Goal: Task Accomplishment & Management: Manage account settings

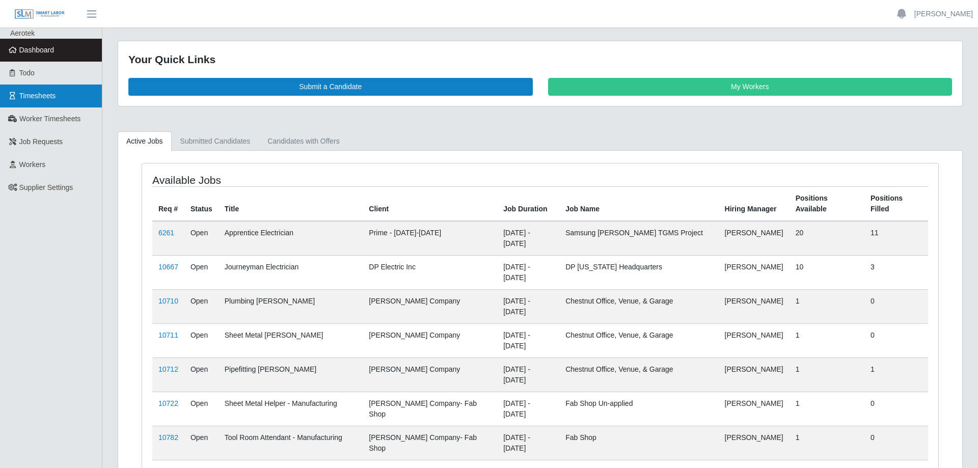
click at [60, 98] on link "Timesheets" at bounding box center [51, 96] width 102 height 23
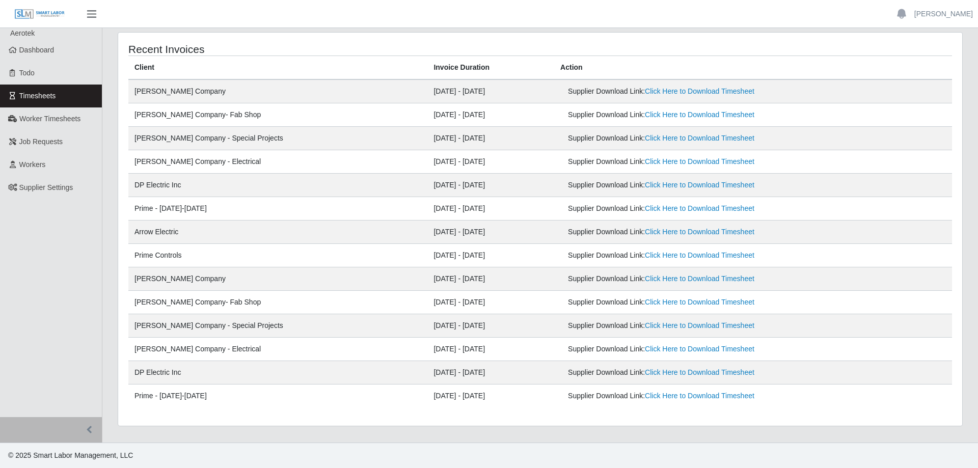
click at [85, 8] on button "button" at bounding box center [91, 14] width 25 height 17
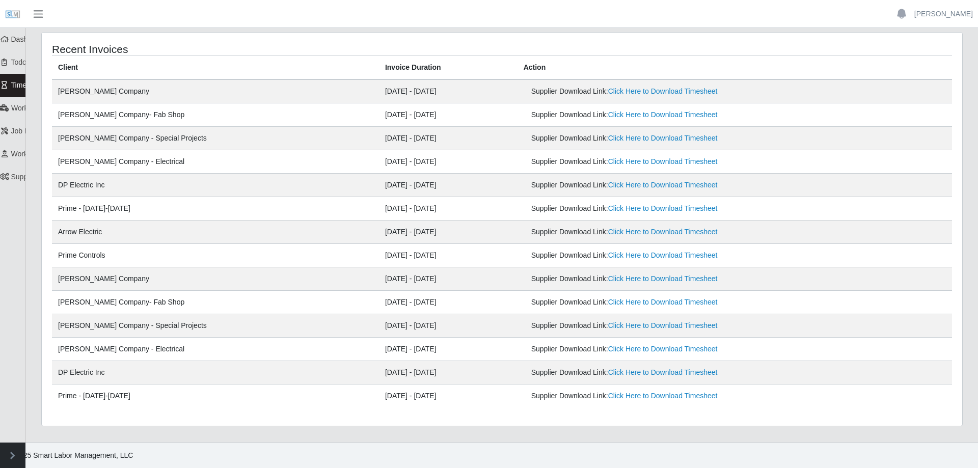
click at [43, 11] on span "button" at bounding box center [38, 14] width 13 height 12
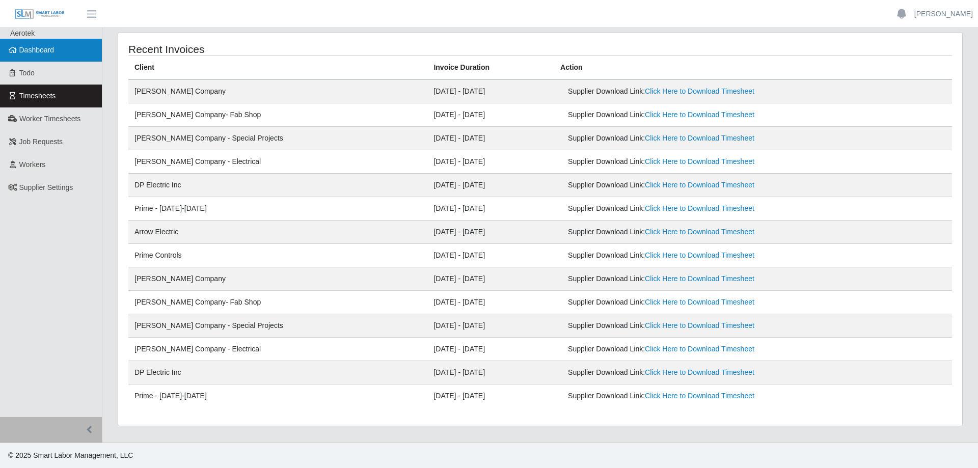
click at [43, 48] on span "Dashboard" at bounding box center [36, 50] width 35 height 8
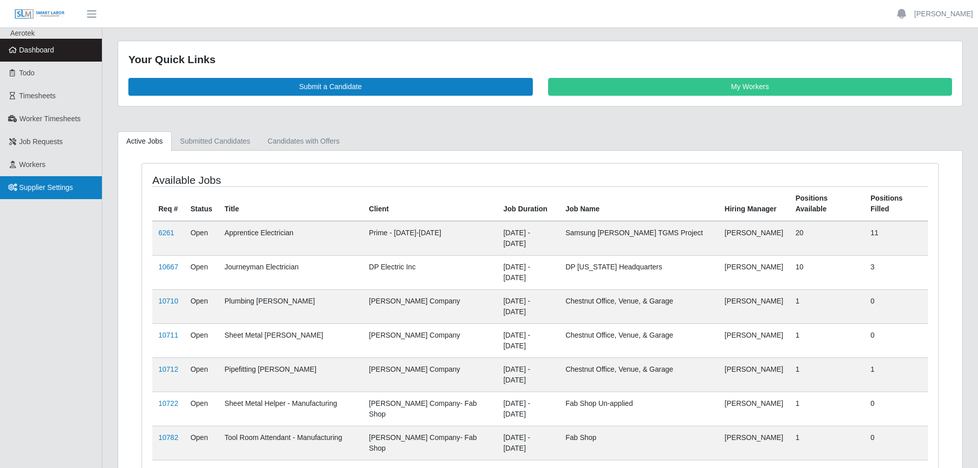
click at [68, 188] on span "Supplier Settings" at bounding box center [46, 187] width 54 height 8
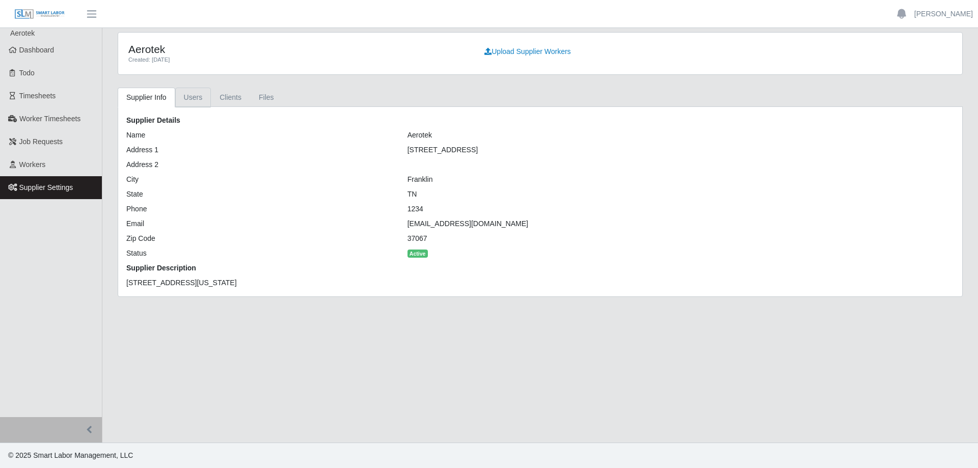
click at [196, 95] on link "Users" at bounding box center [193, 98] width 36 height 20
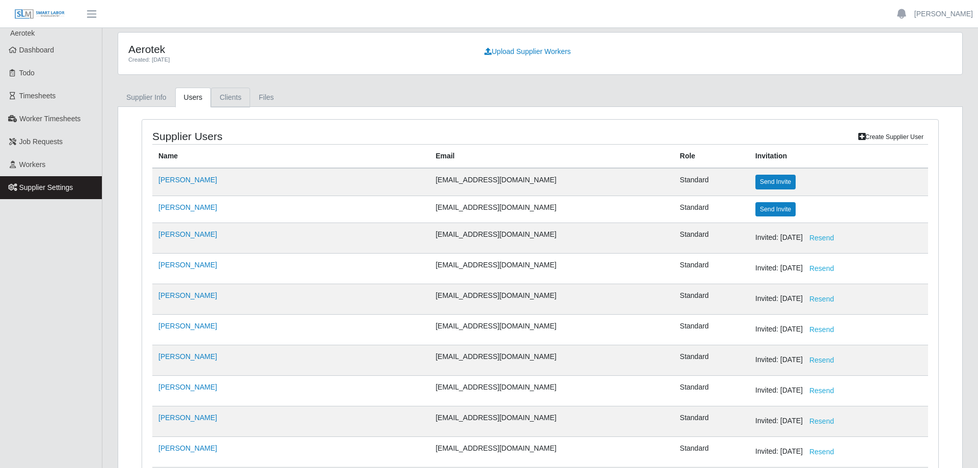
click at [224, 99] on link "Clients" at bounding box center [230, 98] width 39 height 20
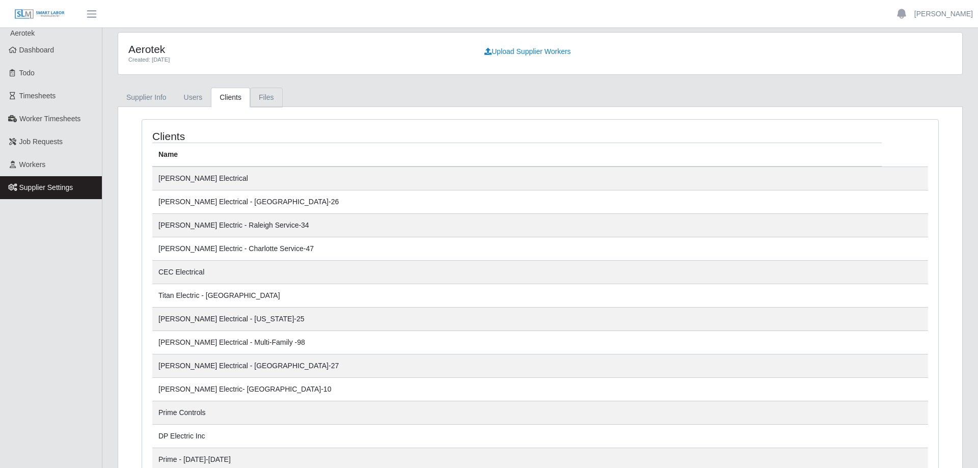
click at [253, 98] on link "Files" at bounding box center [266, 98] width 33 height 20
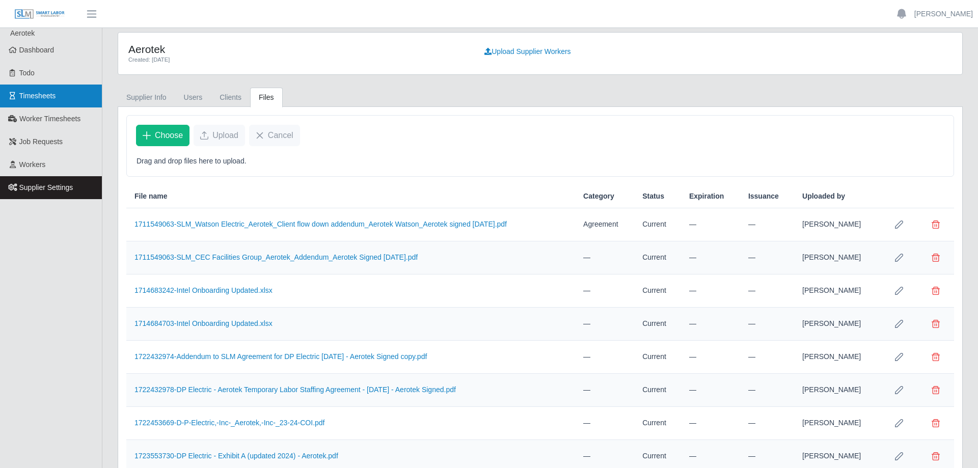
click at [44, 93] on span "Timesheets" at bounding box center [37, 96] width 37 height 8
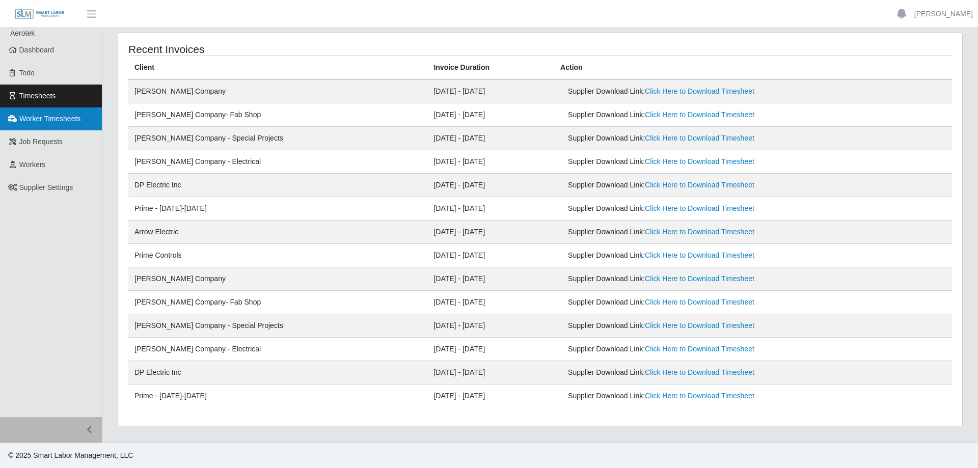
click at [87, 119] on link "Worker Timesheets" at bounding box center [51, 119] width 102 height 23
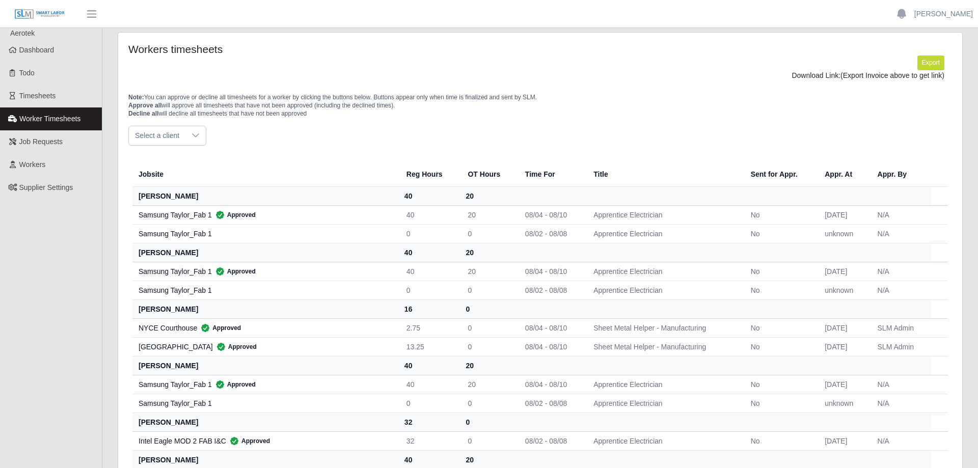
click at [192, 140] on icon at bounding box center [196, 135] width 8 height 8
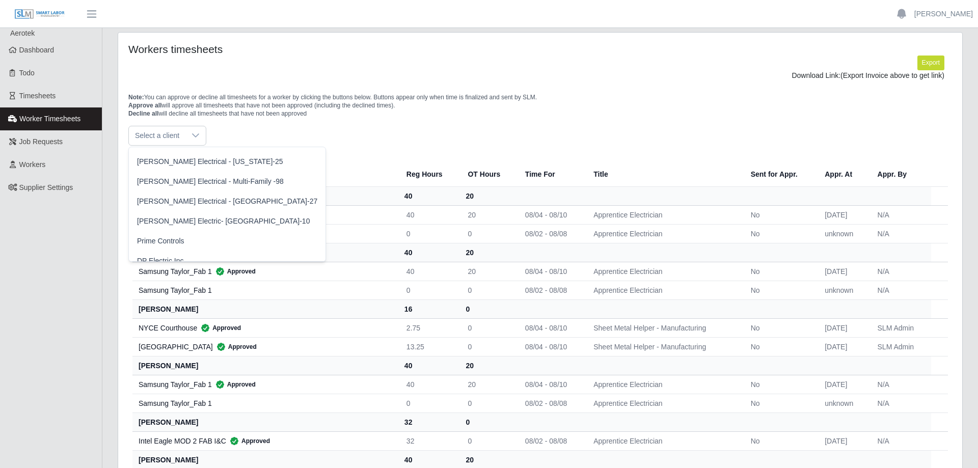
scroll to position [286, 0]
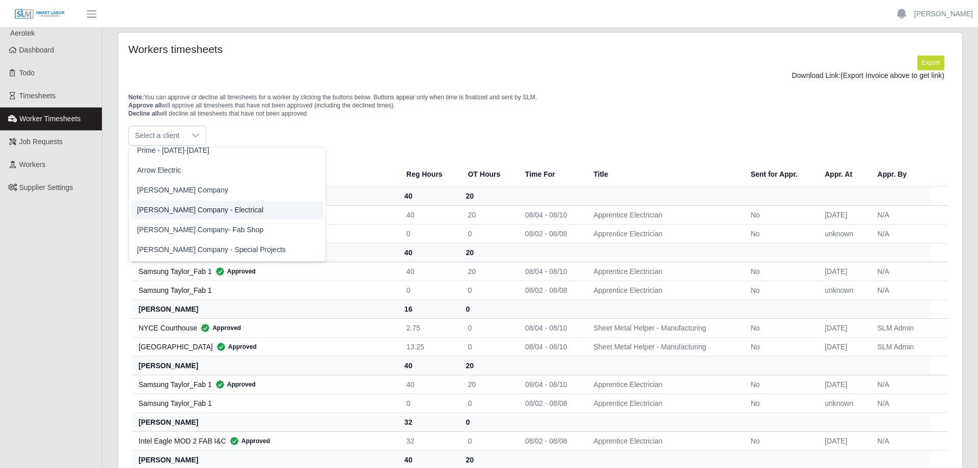
click at [197, 183] on li "[PERSON_NAME] Company" at bounding box center [227, 190] width 193 height 19
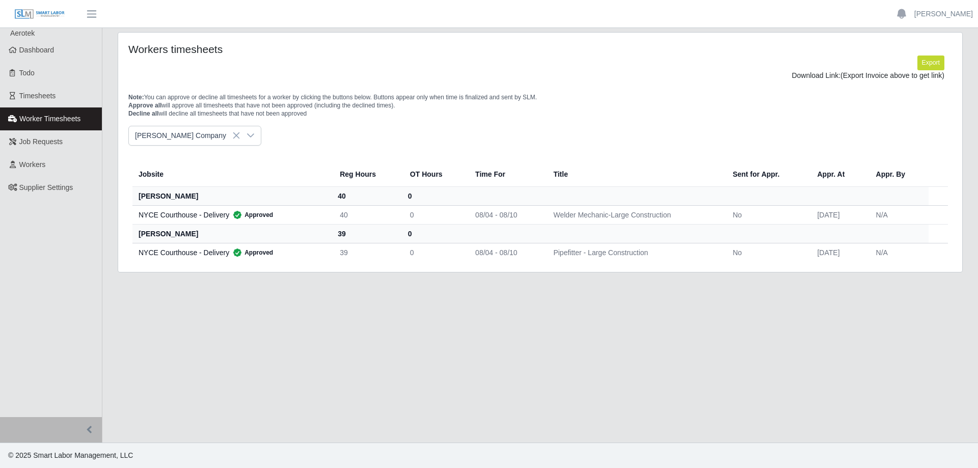
click at [241, 135] on div at bounding box center [251, 135] width 20 height 19
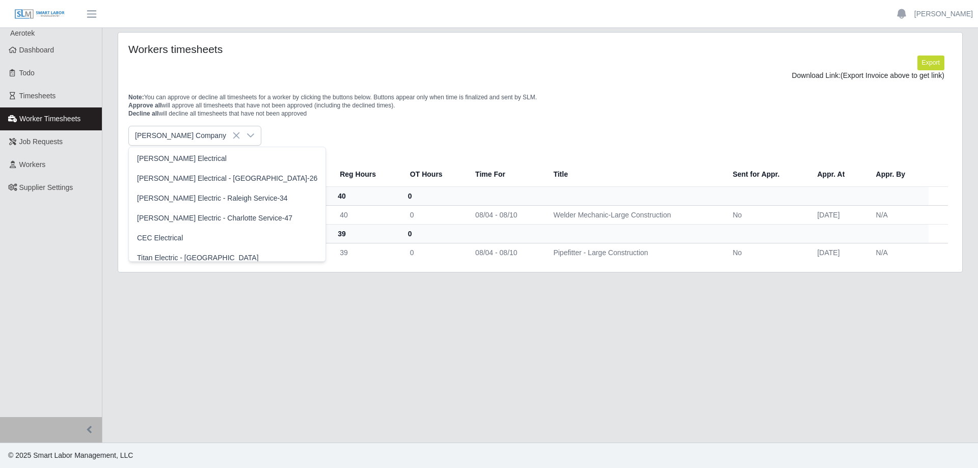
scroll to position [225, 0]
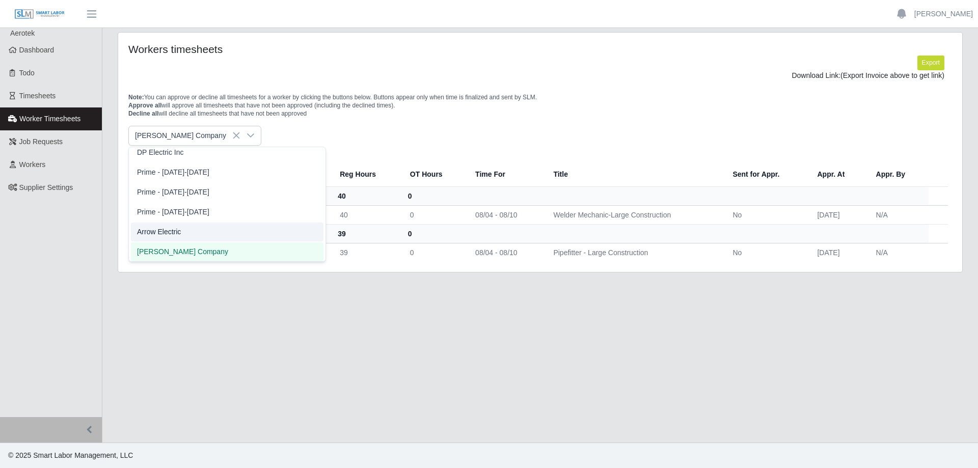
click at [180, 234] on span "Arrow Electric" at bounding box center [159, 232] width 44 height 11
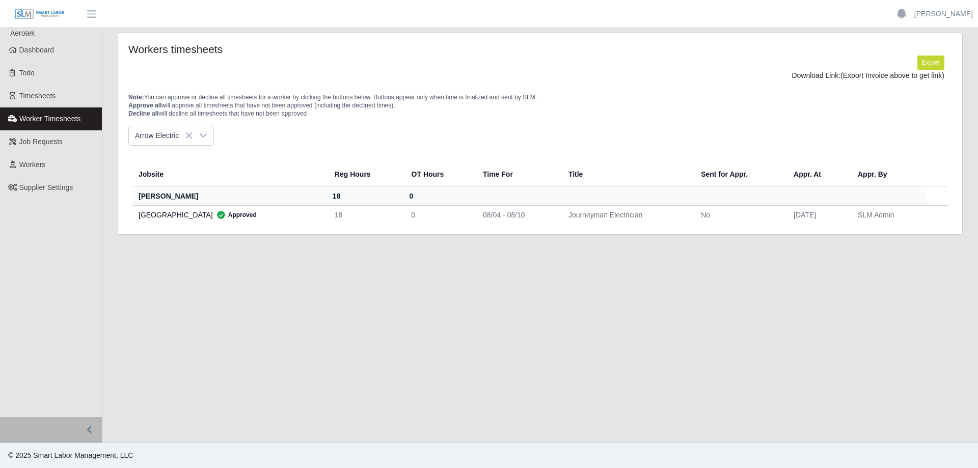
click at [409, 112] on p "Note: You can approve or decline all timesheets for a worker by clicking the bu…" at bounding box center [540, 105] width 824 height 24
click at [600, 213] on td "Journeyman Electrician" at bounding box center [627, 214] width 132 height 19
click at [591, 216] on td "Journeyman Electrician" at bounding box center [627, 214] width 132 height 19
drag, startPoint x: 645, startPoint y: 215, endPoint x: 562, endPoint y: 221, distance: 82.8
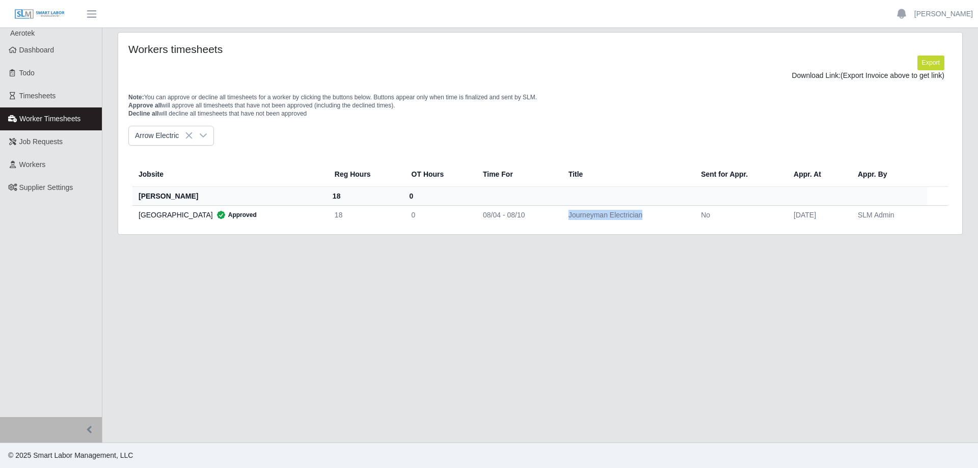
click at [562, 221] on td "Journeyman Electrician" at bounding box center [627, 214] width 132 height 19
click at [588, 231] on div "Workers timesheets Export Download Link: (Export Invoice above to get link) Not…" at bounding box center [540, 134] width 844 height 202
